Goal: Information Seeking & Learning: Learn about a topic

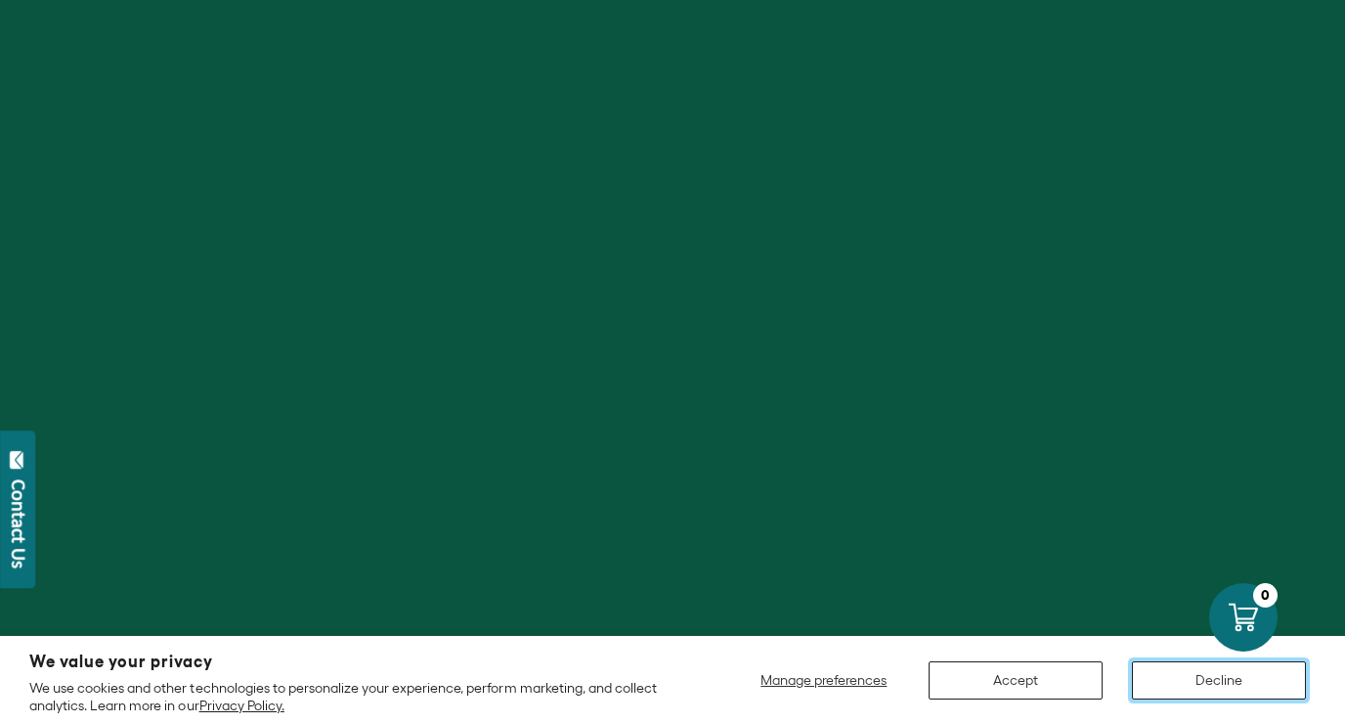
click at [1166, 661] on button "Decline" at bounding box center [1219, 680] width 174 height 38
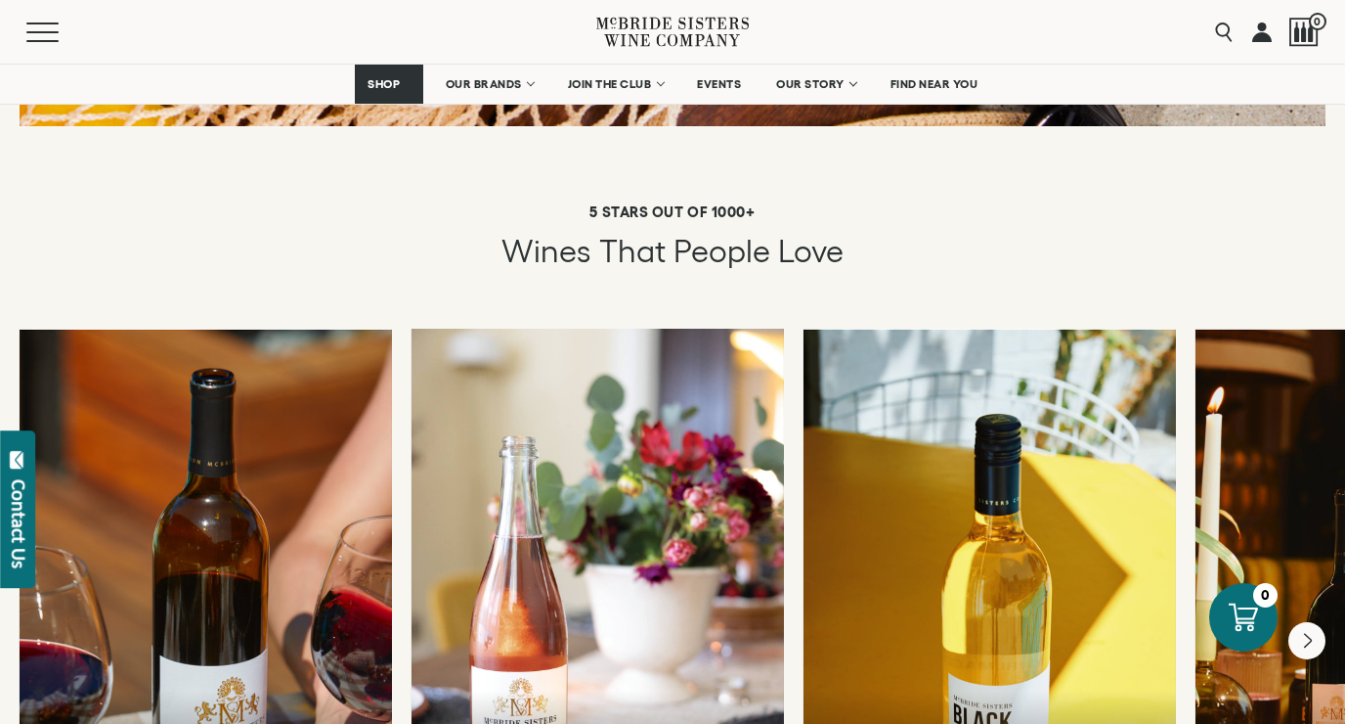
scroll to position [3359, 0]
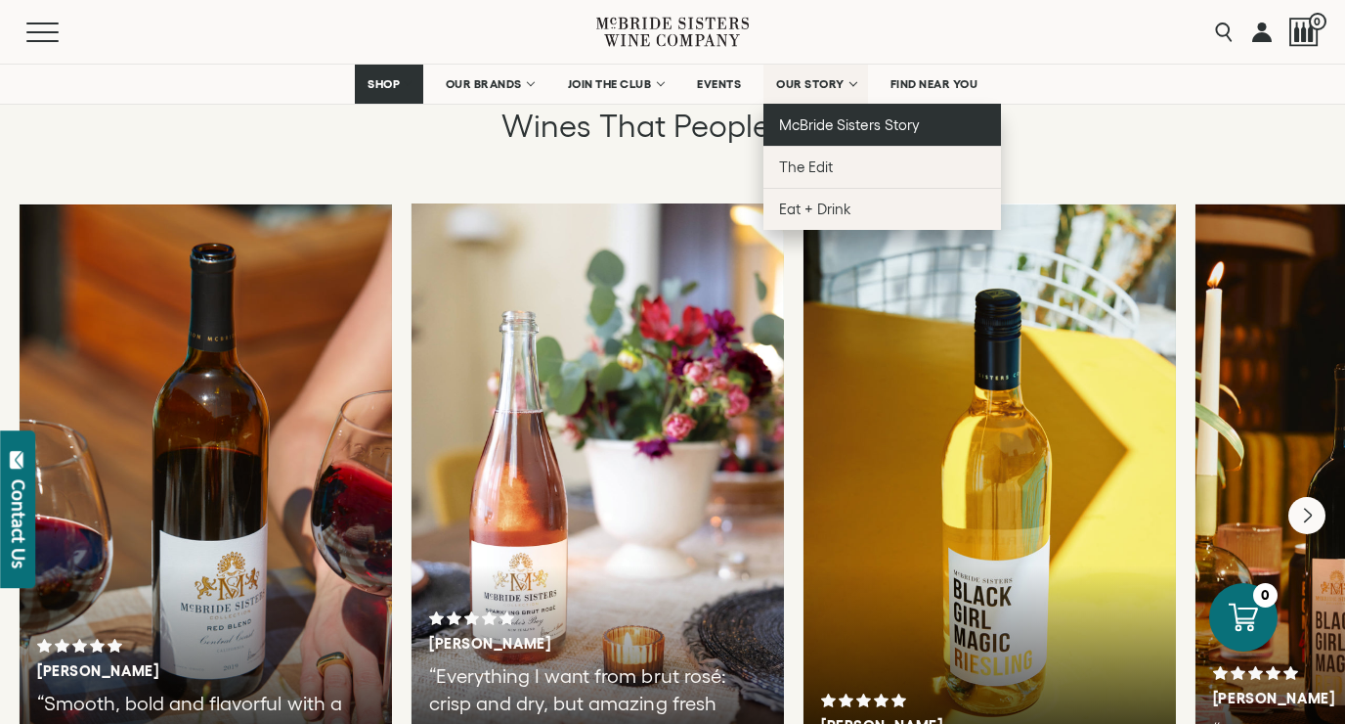
click at [828, 119] on span "McBride Sisters Story" at bounding box center [849, 124] width 140 height 17
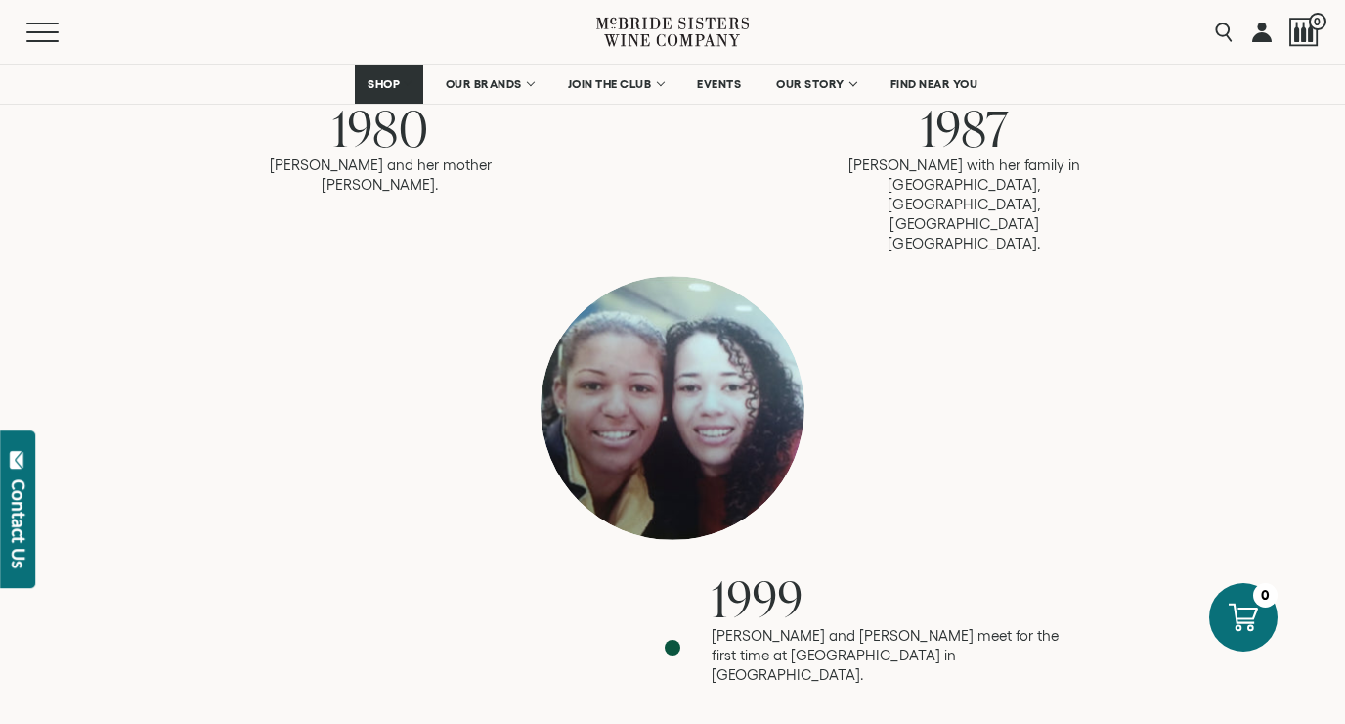
scroll to position [1682, 0]
